Goal: Communication & Community: Answer question/provide support

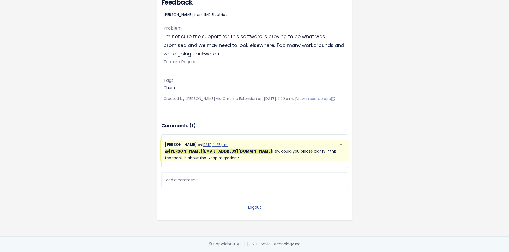
scroll to position [68, 0]
click at [188, 177] on div "Add a comment..." at bounding box center [254, 181] width 186 height 16
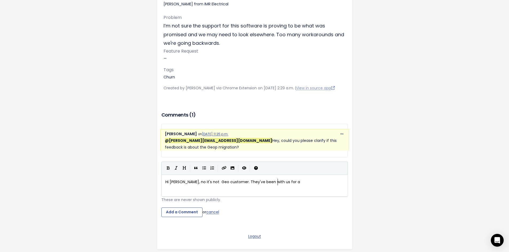
scroll to position [2, 115]
type textarea "Hi [PERSON_NAME], no it's not Geo customer. They've been with us for a w"
type textarea "sending a few feeda"
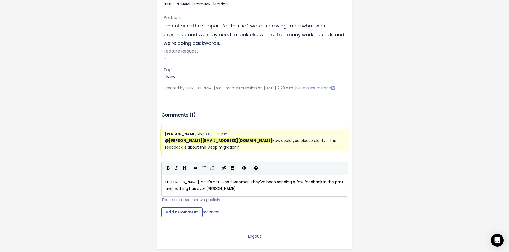
type textarea "back in the past and nothing has ever happen"
type textarea "hence the comm"
type textarea "above feedback,"
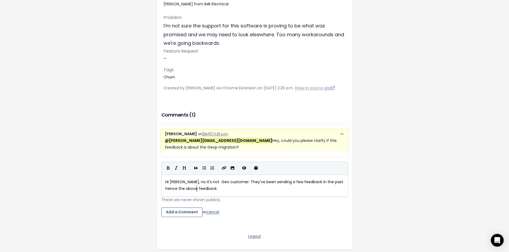
type textarea "."
click at [318, 188] on span "Hi [PERSON_NAME], no it's not Geo customer. They've been sending a few feedback…" at bounding box center [254, 186] width 179 height 12
type textarea "but no"
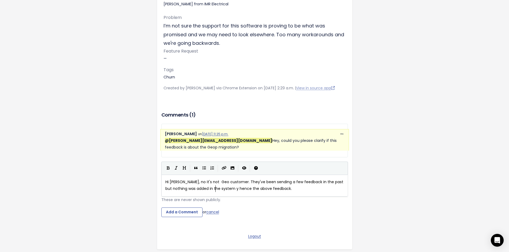
type textarea "thing was added in the system yet"
click at [304, 192] on pre "Hi [PERSON_NAME], no it's not Geo customer. They've been sending a few feedback…" at bounding box center [256, 185] width 185 height 13
click at [178, 217] on input "Add a Comment" at bounding box center [181, 213] width 41 height 10
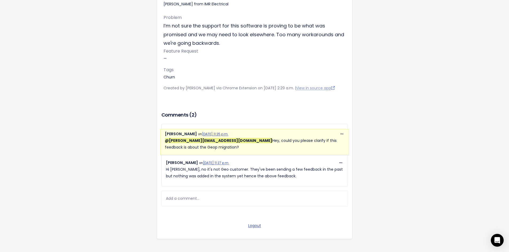
scroll to position [97, 0]
